Goal: Check status: Check status

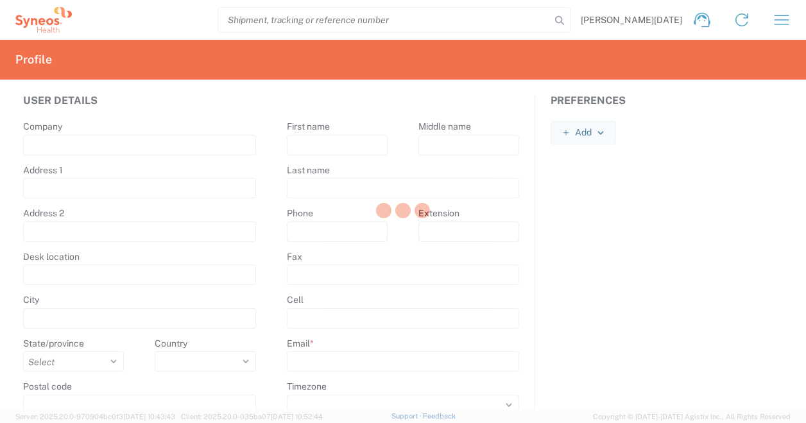
type input "Syneos Health"
type input "[STREET_ADDRESS][PERSON_NAME]."
type input "[STREET_ADDRESS]"
type input "[GEOGRAPHIC_DATA]"
select select
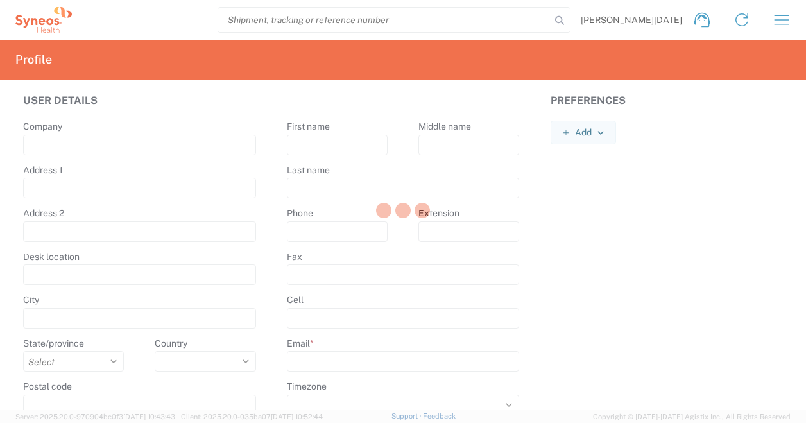
select select
type input "75014"
select select
type input "Mael"
type input "Dano"
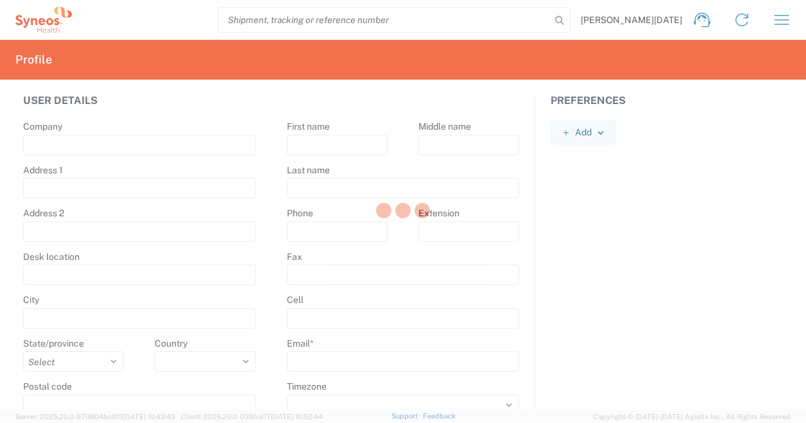
type input "mael.dano@syneoshealth.com"
select select
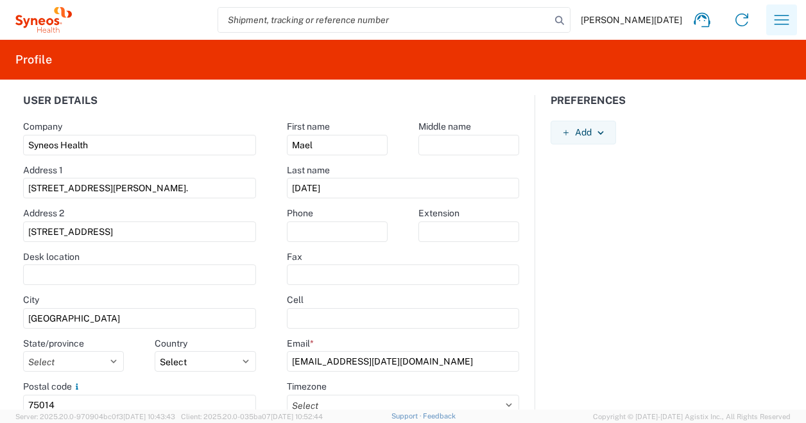
click at [775, 17] on icon "button" at bounding box center [782, 20] width 21 height 21
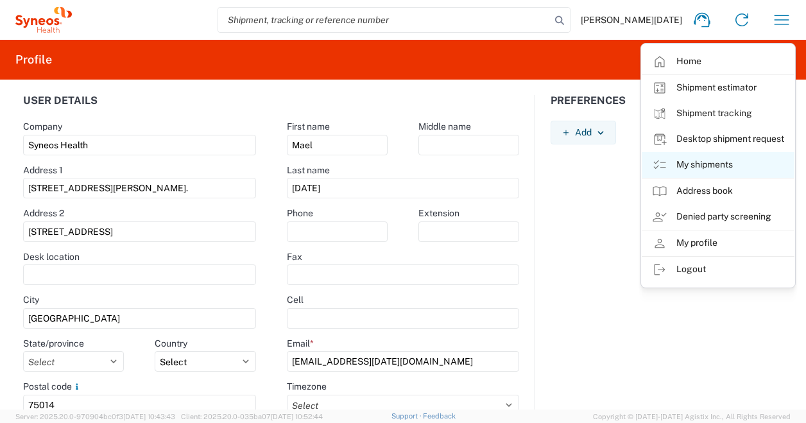
click at [686, 168] on link "My shipments" at bounding box center [718, 165] width 153 height 26
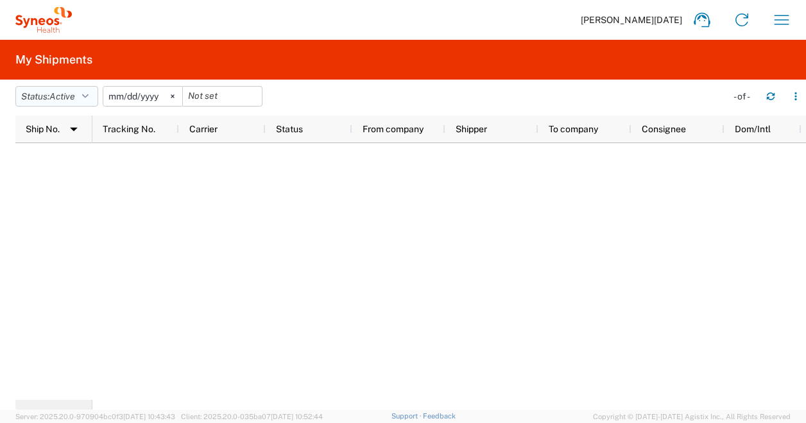
click at [71, 92] on span "Active" at bounding box center [62, 96] width 26 height 10
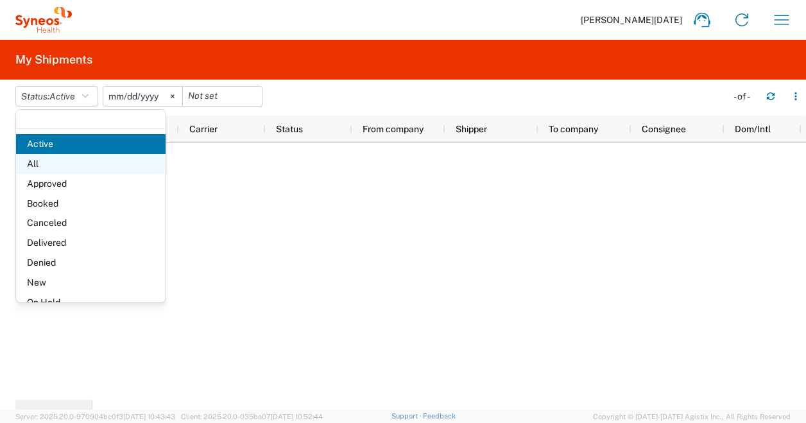
click at [48, 167] on span "All" at bounding box center [91, 164] width 150 height 20
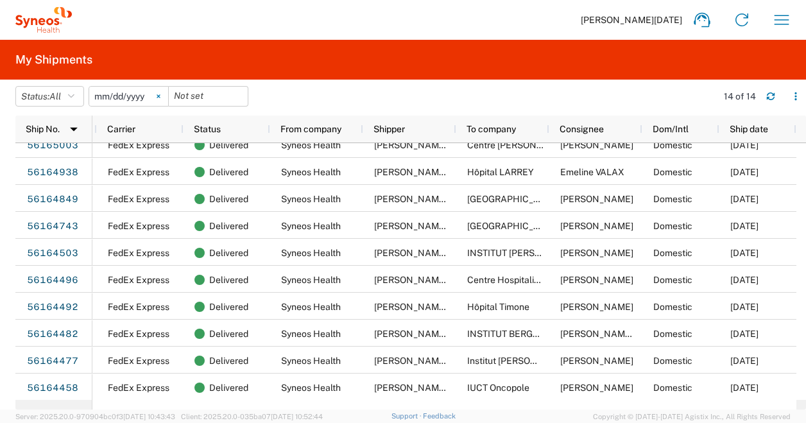
click at [166, 97] on svg-icon at bounding box center [158, 96] width 19 height 19
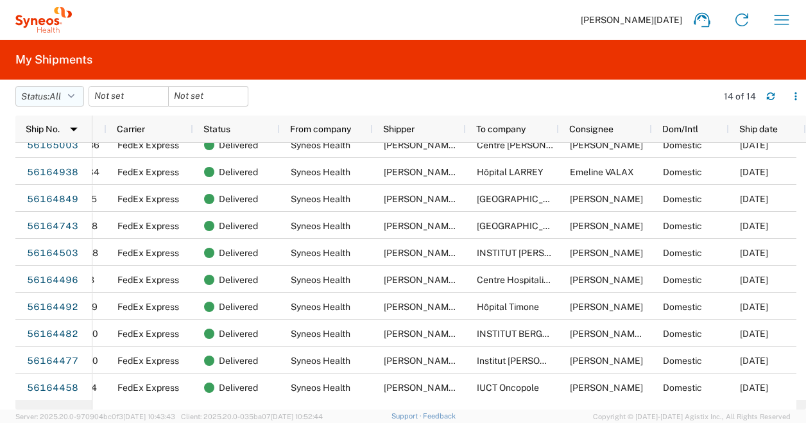
click at [61, 98] on span "All" at bounding box center [55, 96] width 12 height 10
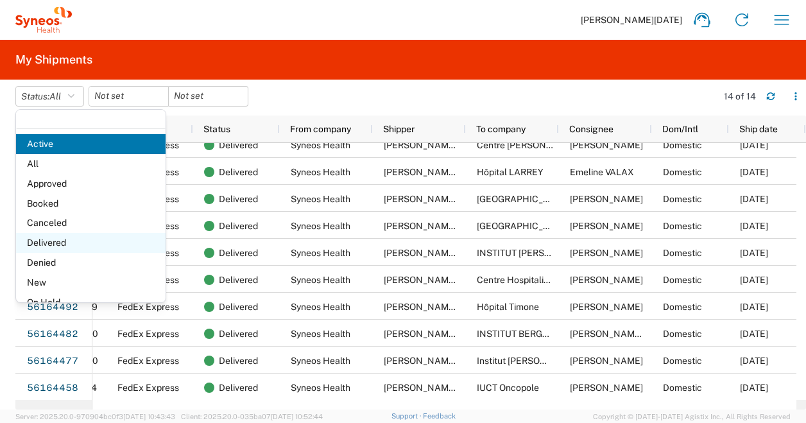
click at [58, 241] on span "Delivered" at bounding box center [91, 243] width 150 height 20
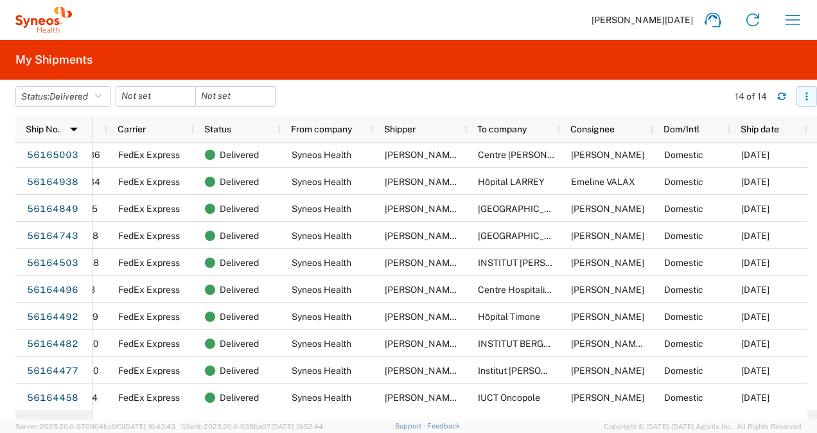
click at [804, 94] on icon "button" at bounding box center [806, 96] width 9 height 9
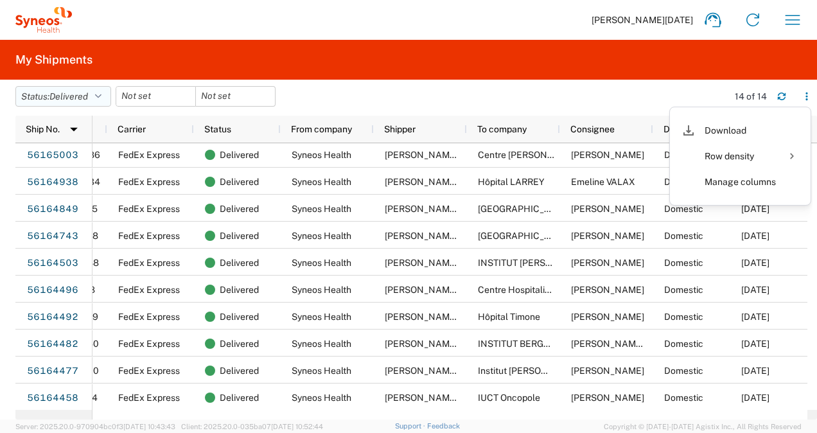
click at [99, 90] on button "Status: Delivered" at bounding box center [63, 96] width 96 height 21
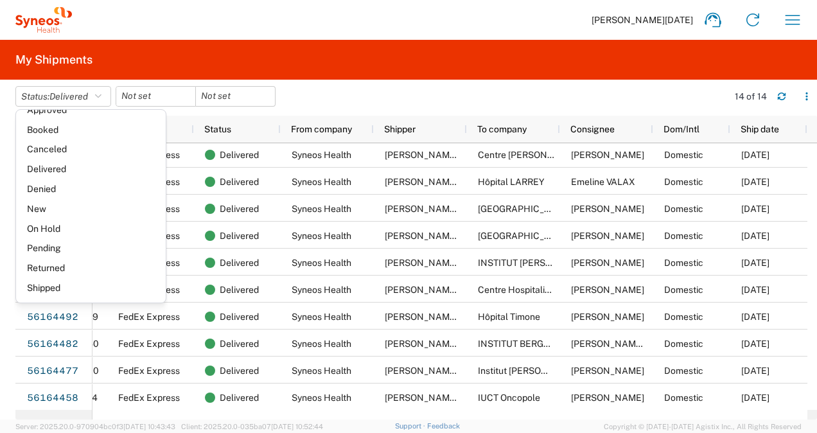
click at [319, 96] on agx-table-filter-chips "Status: Delivered Active All Approved Booked Canceled Delivered Denied New On H…" at bounding box center [368, 101] width 706 height 30
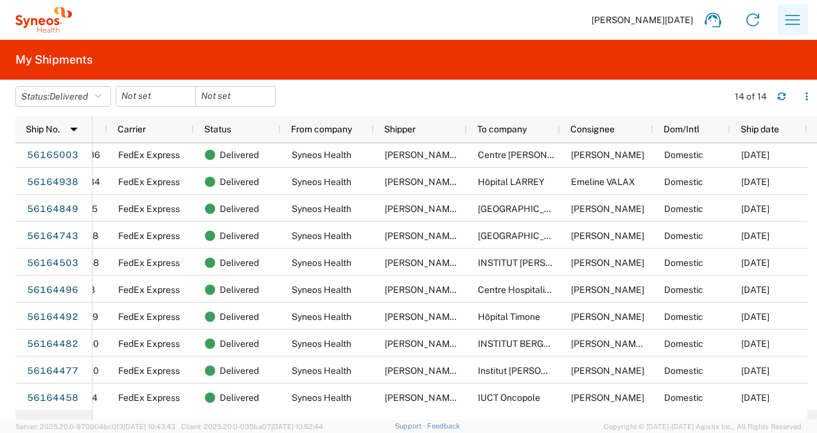
click at [796, 24] on icon "button" at bounding box center [792, 20] width 15 height 10
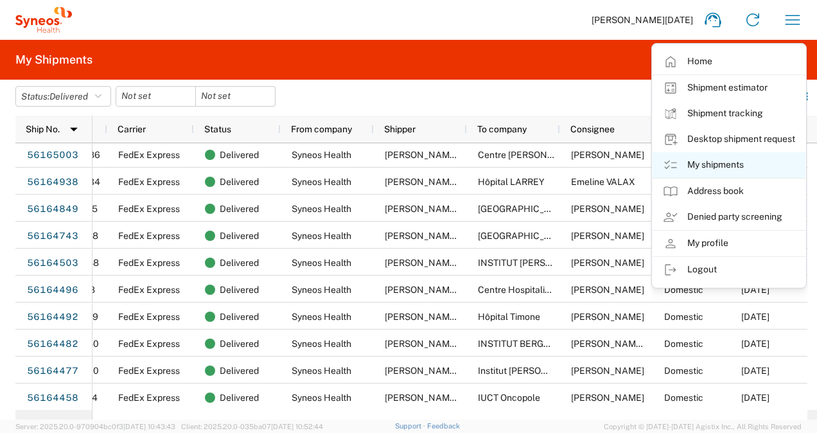
click at [704, 168] on link "My shipments" at bounding box center [728, 165] width 153 height 26
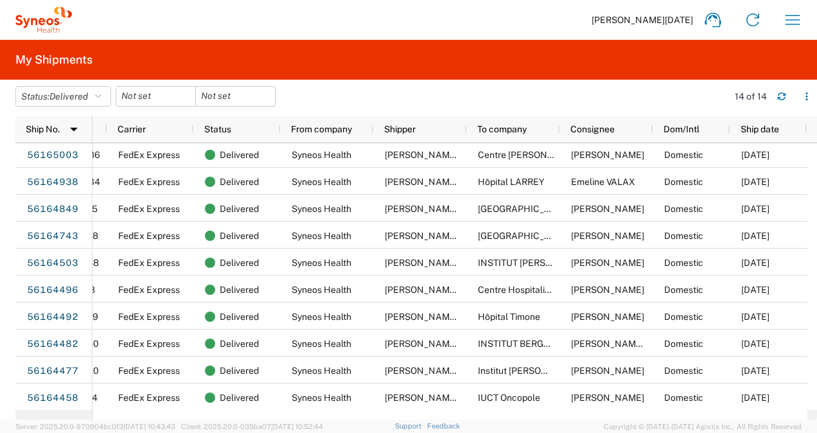
click at [49, 62] on h2 "My Shipments" at bounding box center [53, 59] width 77 height 15
click at [677, 26] on div "Mael Dano Home Shipment estimator Shipment tracking Desktop shipment request My…" at bounding box center [442, 19] width 740 height 31
click at [678, 19] on span "[PERSON_NAME][DATE]" at bounding box center [641, 20] width 101 height 12
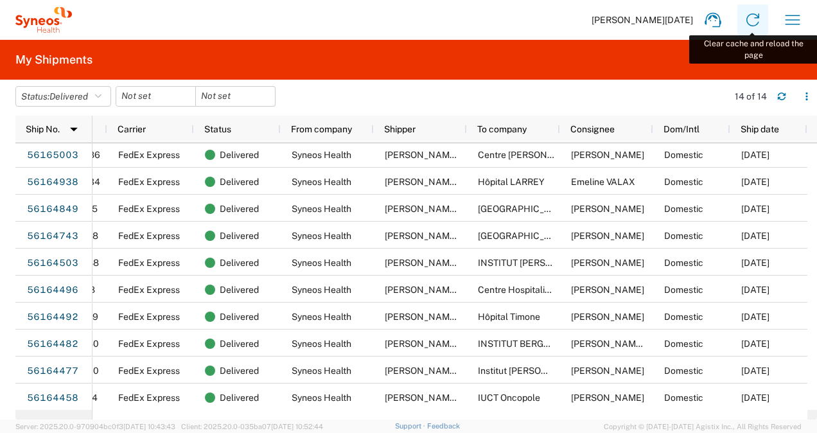
click at [755, 28] on icon at bounding box center [752, 20] width 21 height 21
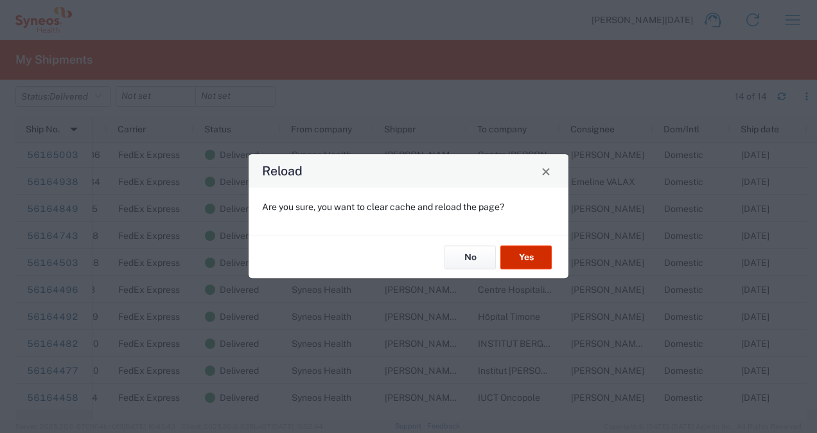
click at [533, 254] on button "Yes" at bounding box center [525, 257] width 51 height 24
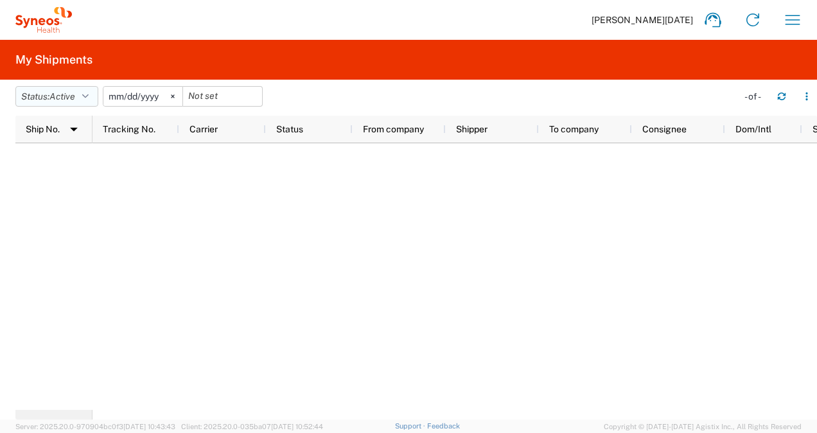
click at [74, 102] on span "Active" at bounding box center [62, 97] width 26 height 12
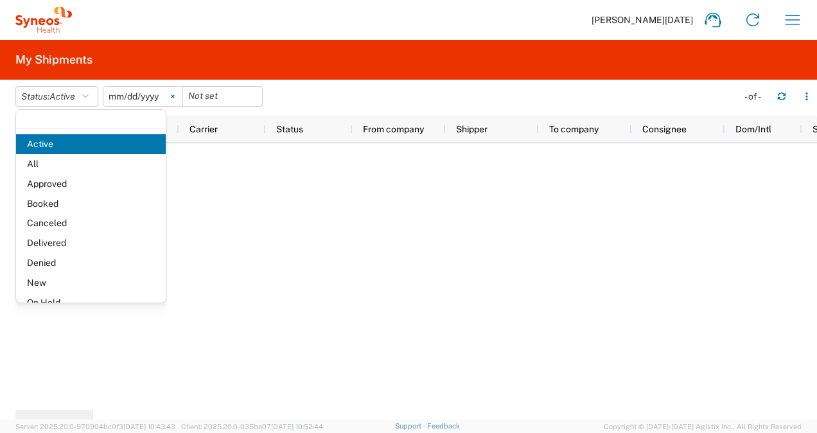
click at [181, 98] on svg-icon at bounding box center [172, 96] width 19 height 19
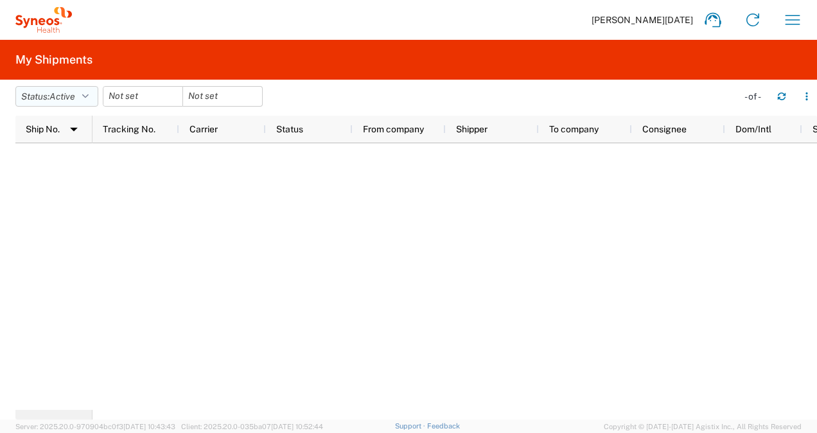
click at [60, 101] on span "Active" at bounding box center [62, 97] width 26 height 12
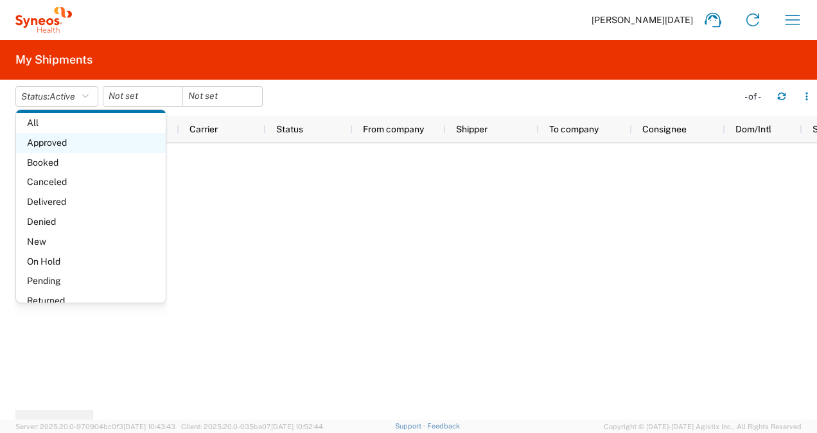
scroll to position [74, 0]
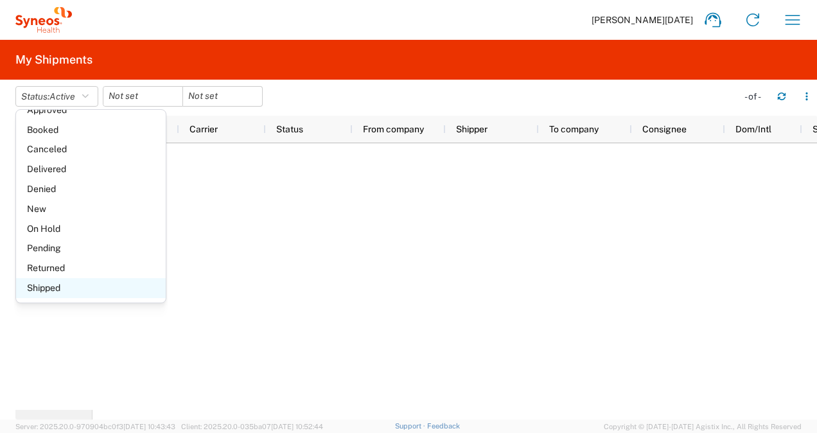
click at [44, 286] on span "Shipped" at bounding box center [91, 288] width 150 height 20
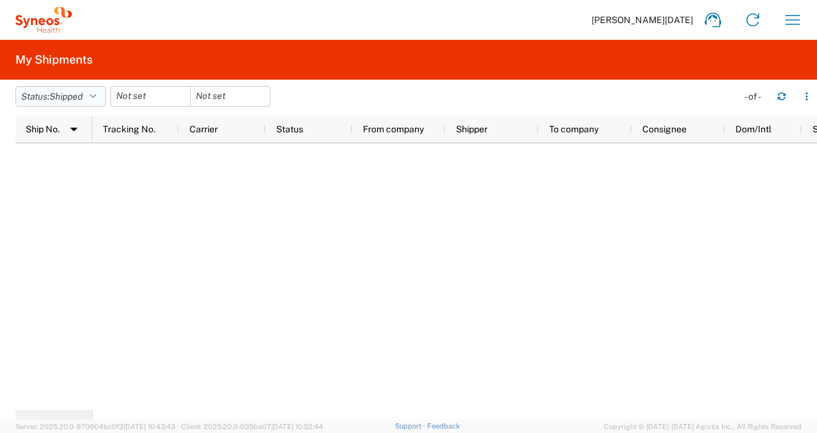
click at [71, 101] on span "Shipped" at bounding box center [65, 96] width 33 height 10
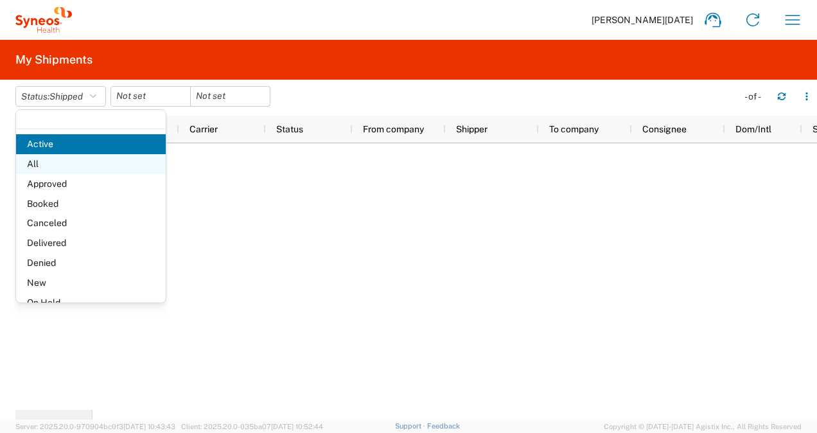
click at [48, 168] on span "All" at bounding box center [91, 164] width 150 height 20
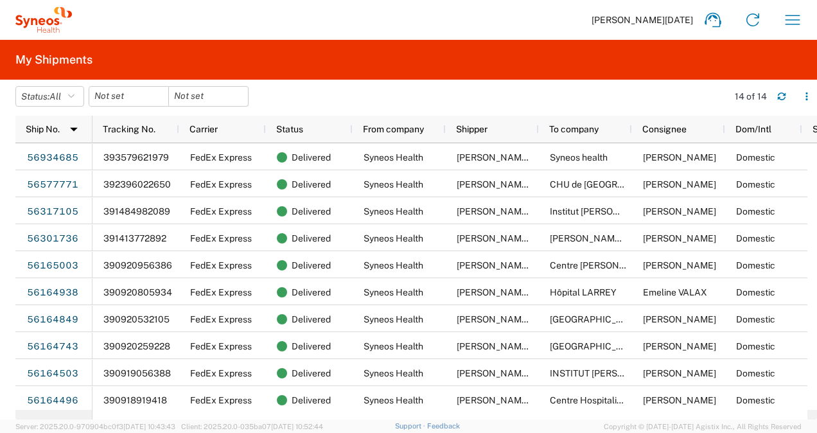
scroll to position [0, 72]
